Goal: Task Accomplishment & Management: Use online tool/utility

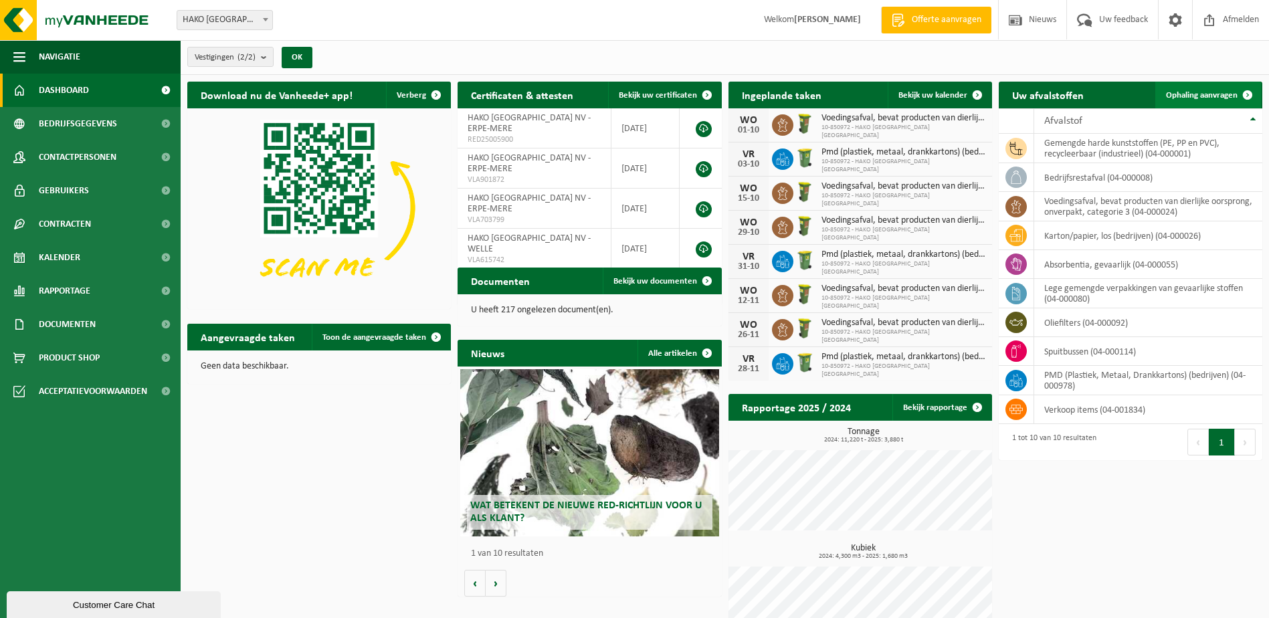
click at [1221, 97] on span "Ophaling aanvragen" at bounding box center [1202, 95] width 72 height 9
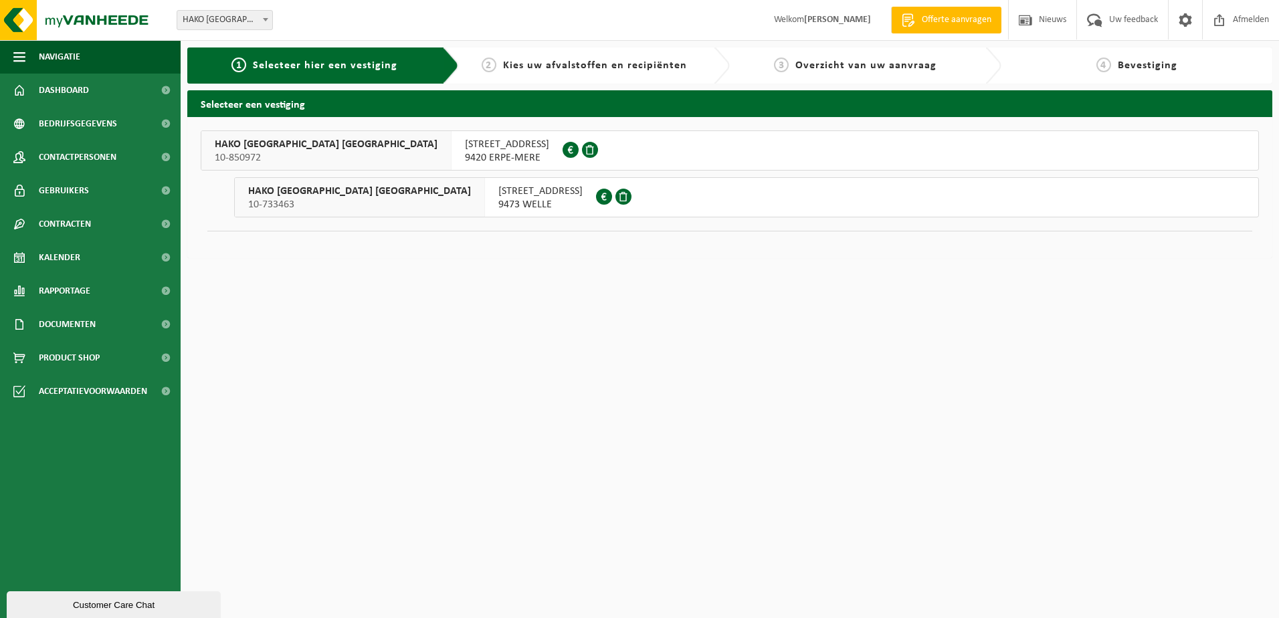
click at [465, 141] on span "INDUSTRIEWEG 27" at bounding box center [507, 144] width 84 height 13
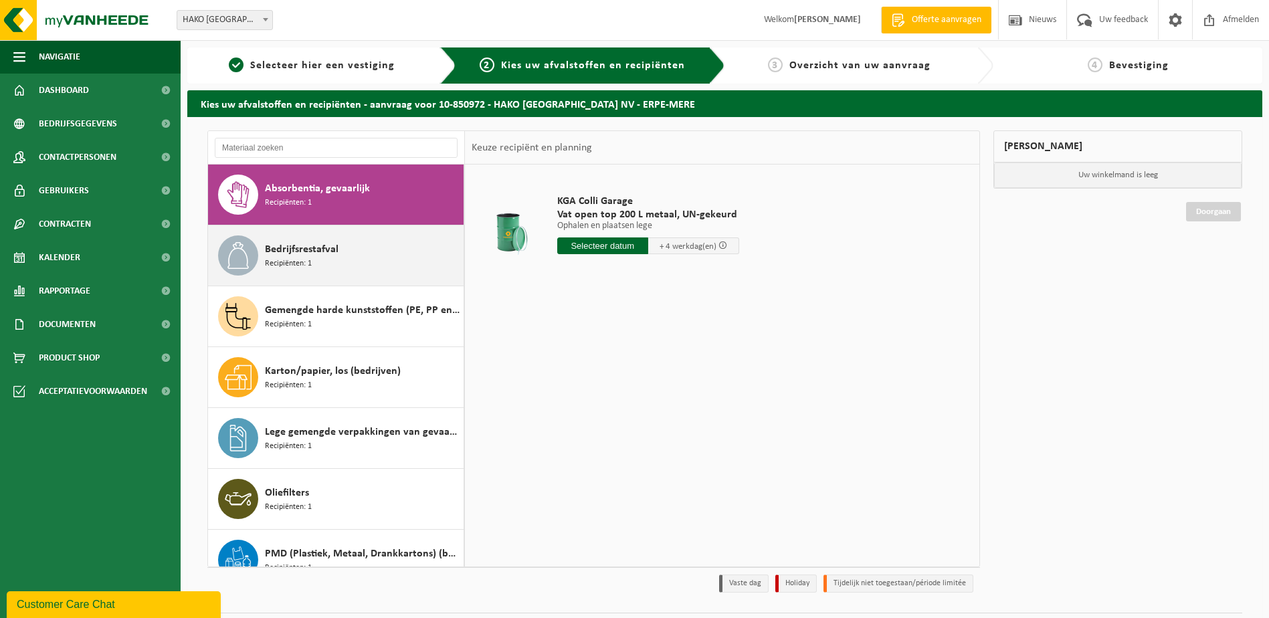
click at [301, 253] on span "Bedrijfsrestafval" at bounding box center [302, 249] width 74 height 16
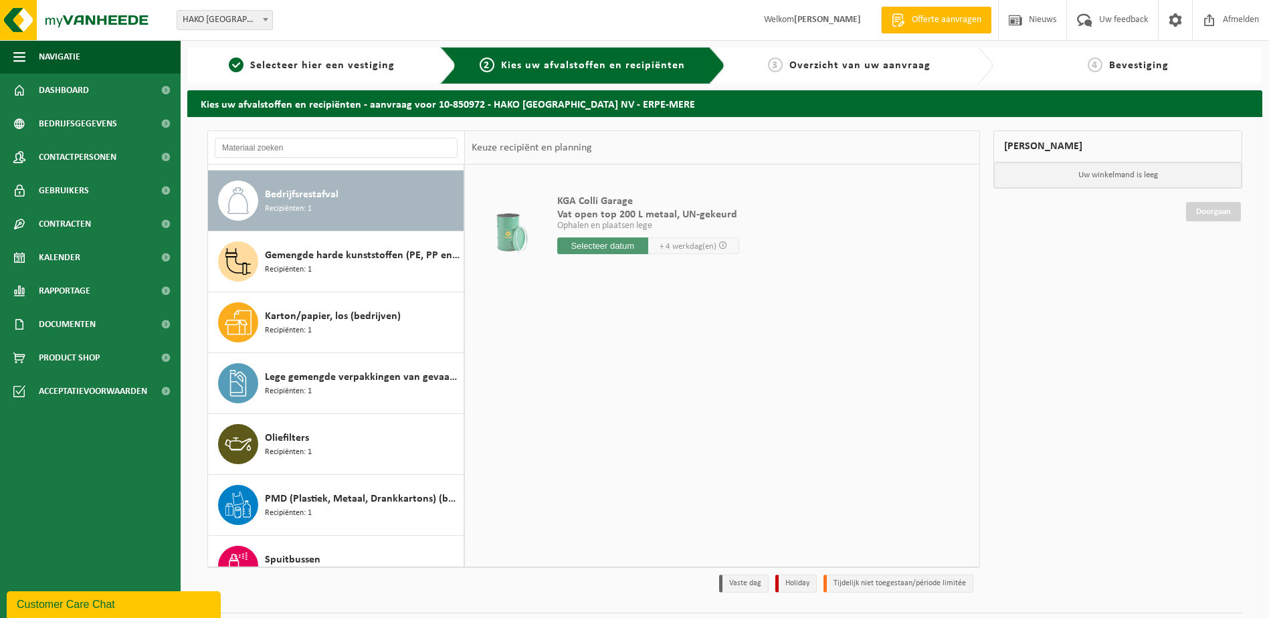
scroll to position [61, 0]
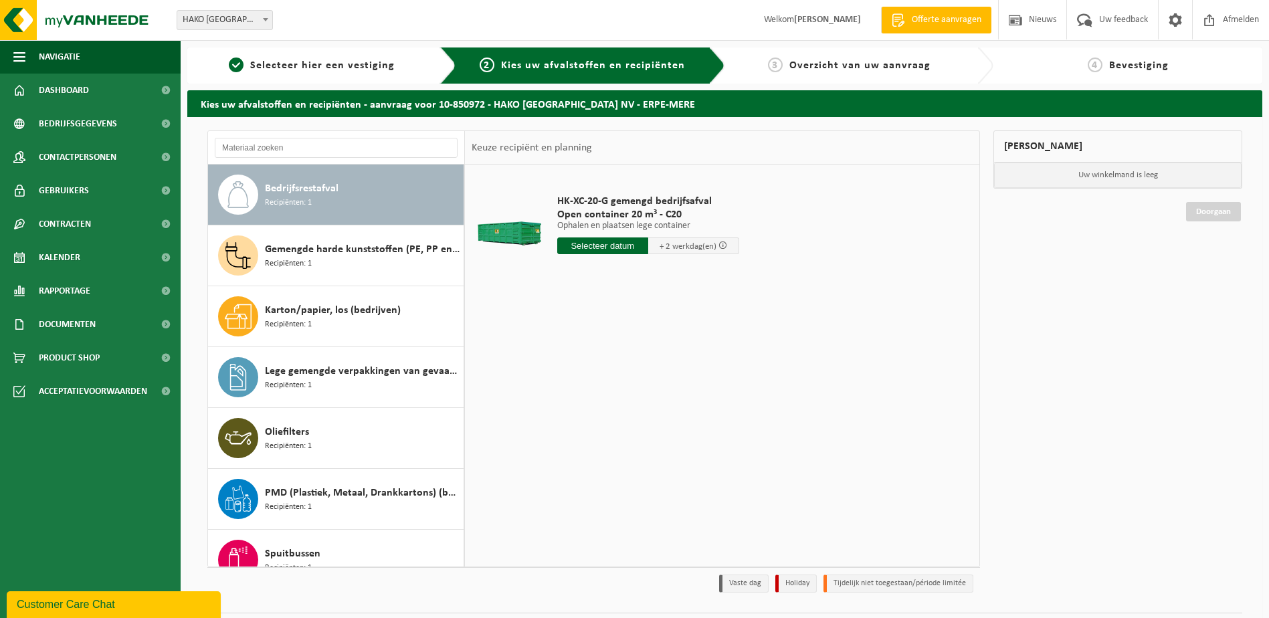
click at [625, 243] on input "text" at bounding box center [602, 245] width 91 height 17
click at [566, 408] on div "29" at bounding box center [569, 407] width 23 height 21
type input "Van 2025-09-29"
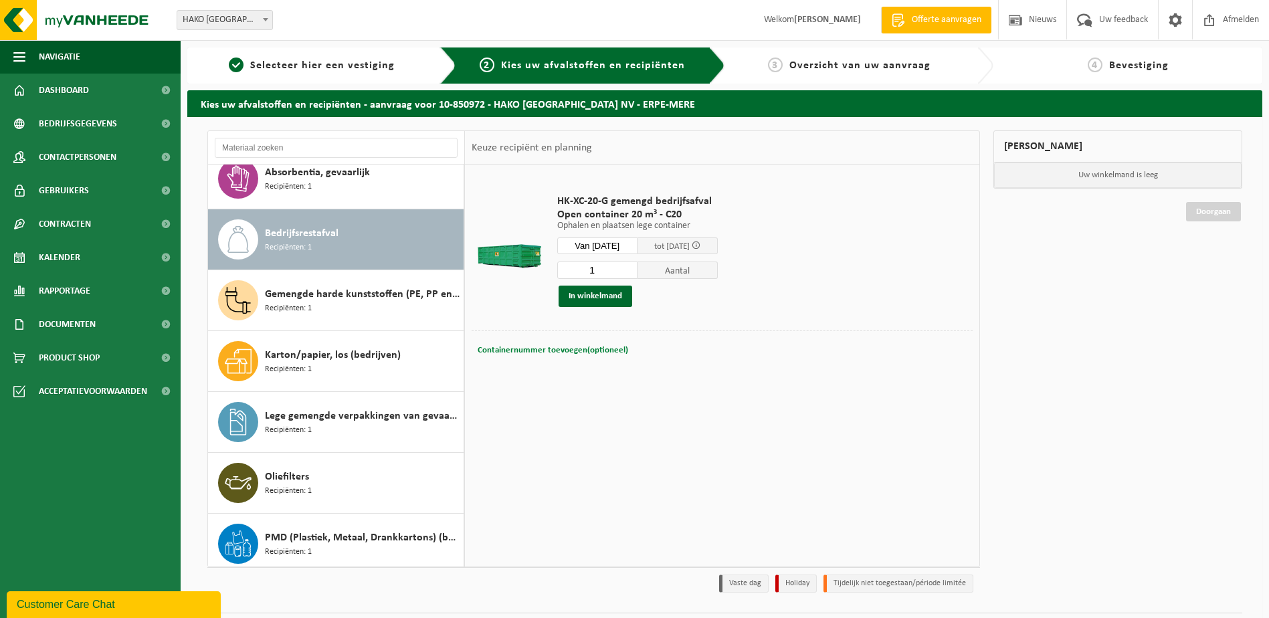
scroll to position [0, 0]
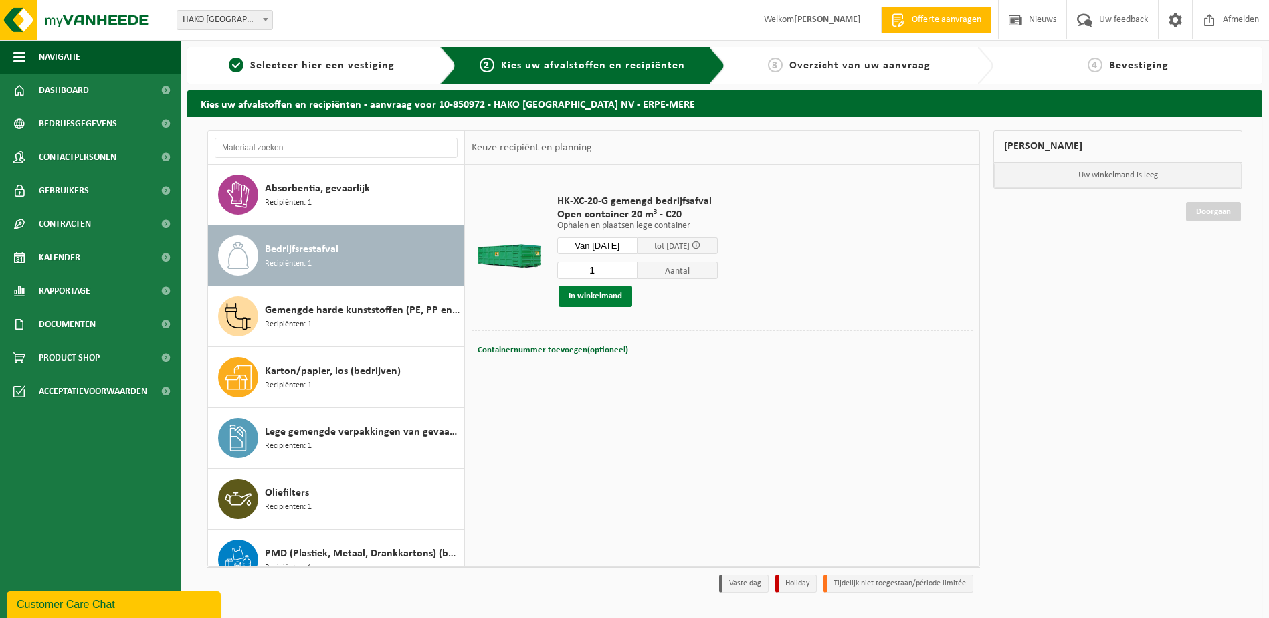
click at [602, 296] on button "In winkelmand" at bounding box center [595, 296] width 74 height 21
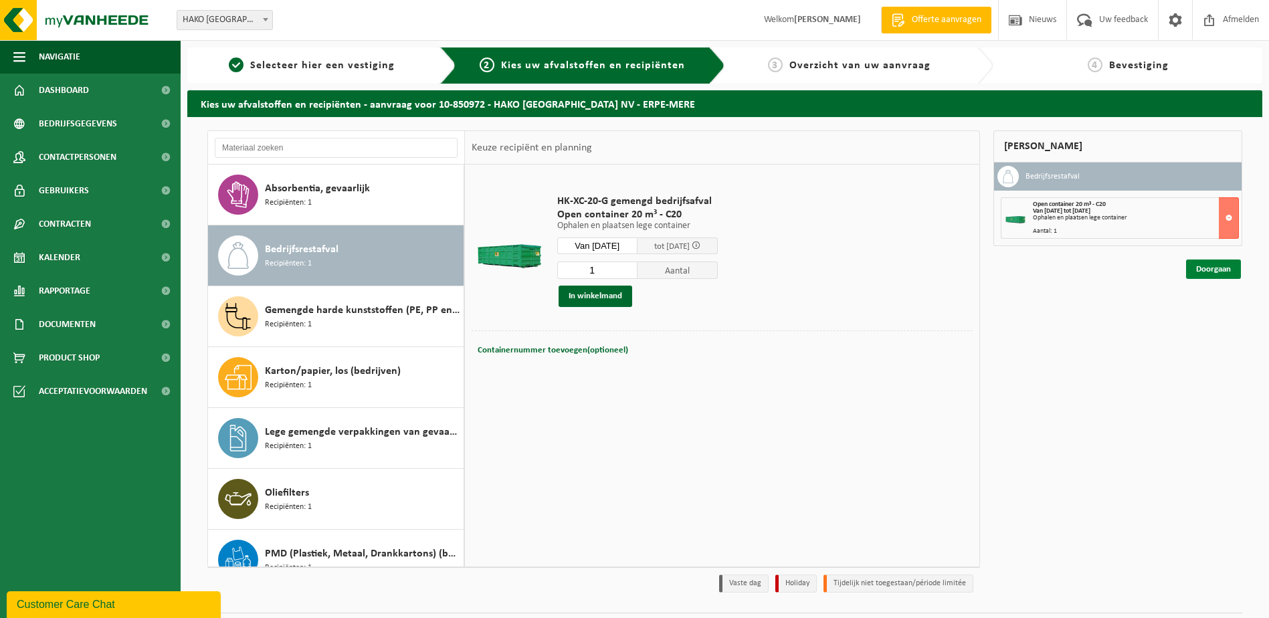
click at [1219, 269] on link "Doorgaan" at bounding box center [1213, 268] width 55 height 19
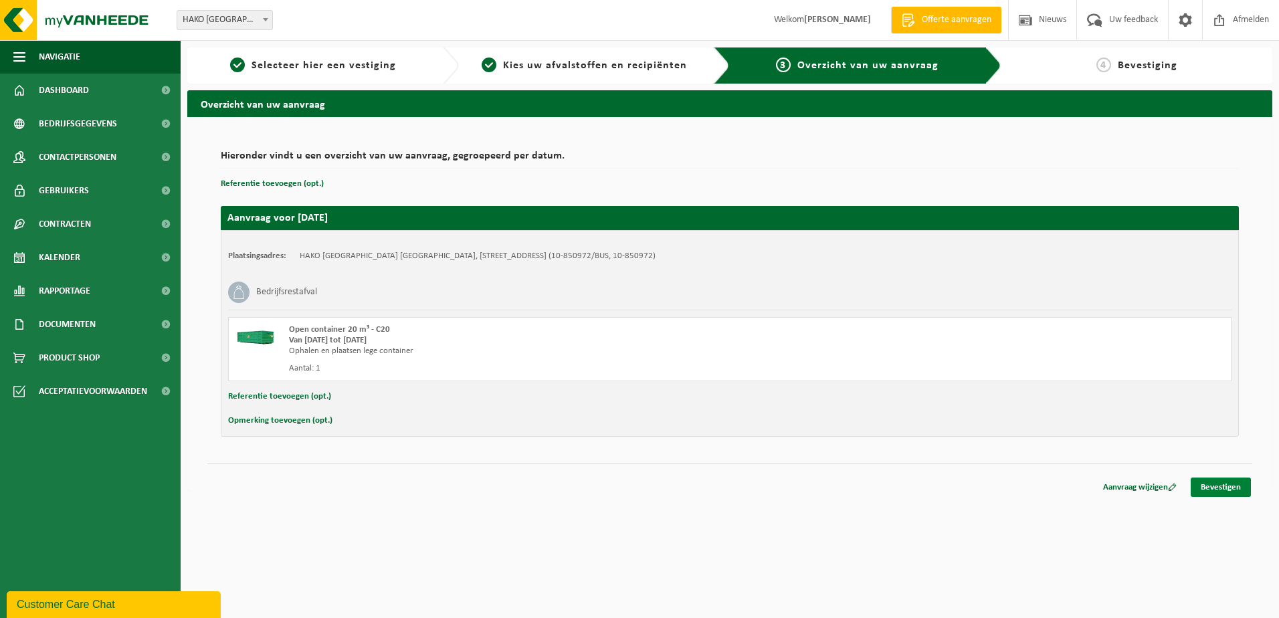
click at [1212, 486] on link "Bevestigen" at bounding box center [1220, 487] width 60 height 19
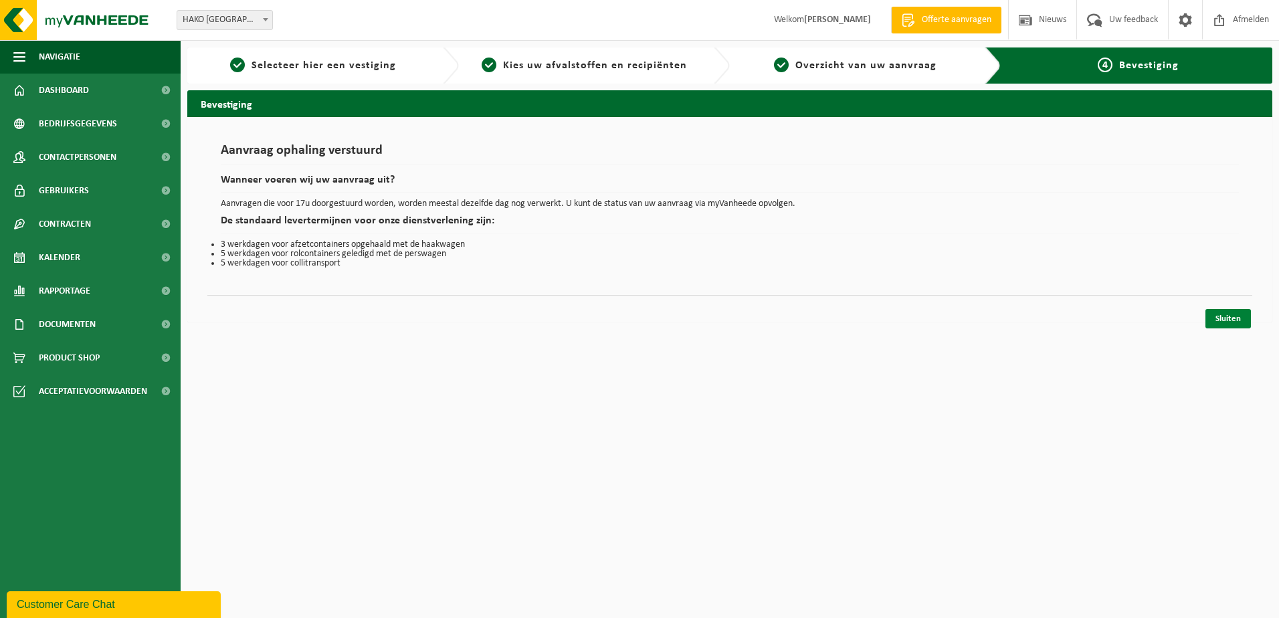
click at [1229, 319] on link "Sluiten" at bounding box center [1227, 318] width 45 height 19
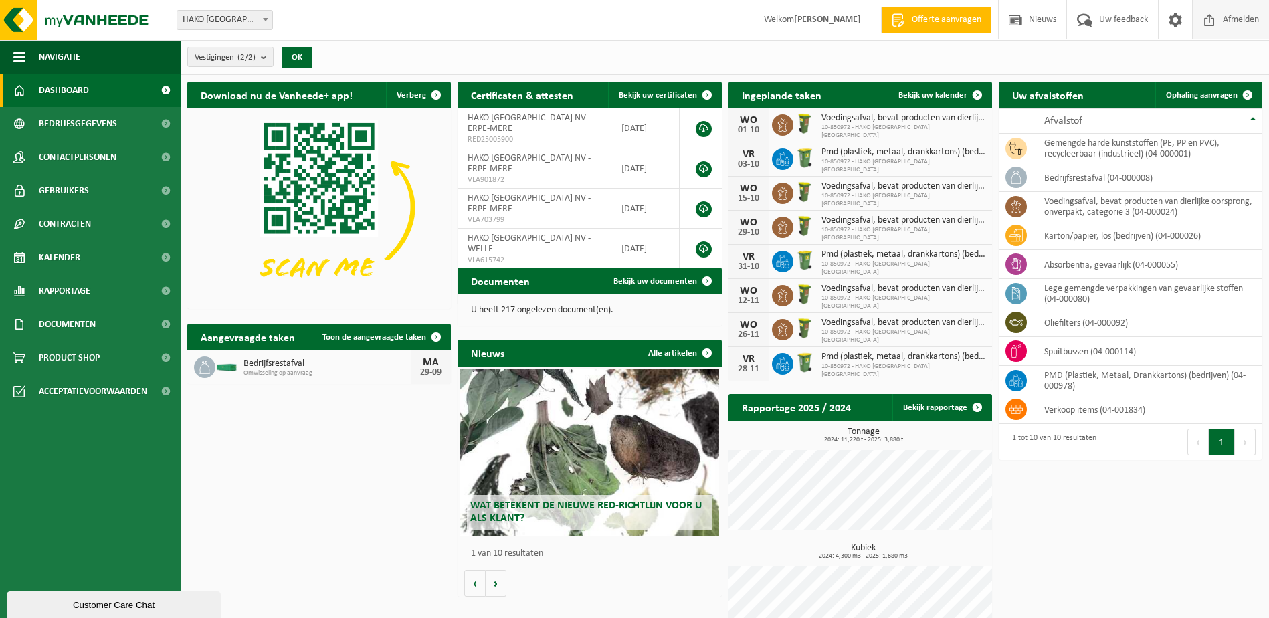
click at [1240, 16] on span "Afmelden" at bounding box center [1240, 19] width 43 height 39
